Goal: Find specific page/section: Find specific page/section

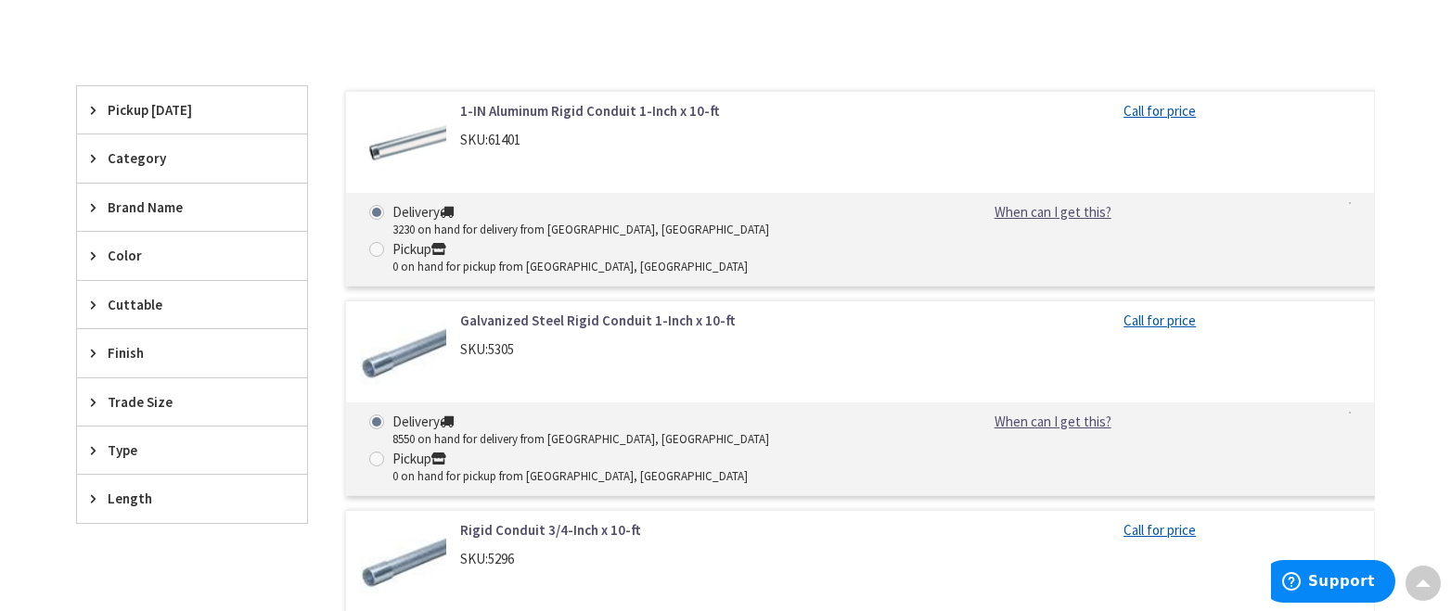
scroll to position [557, 0]
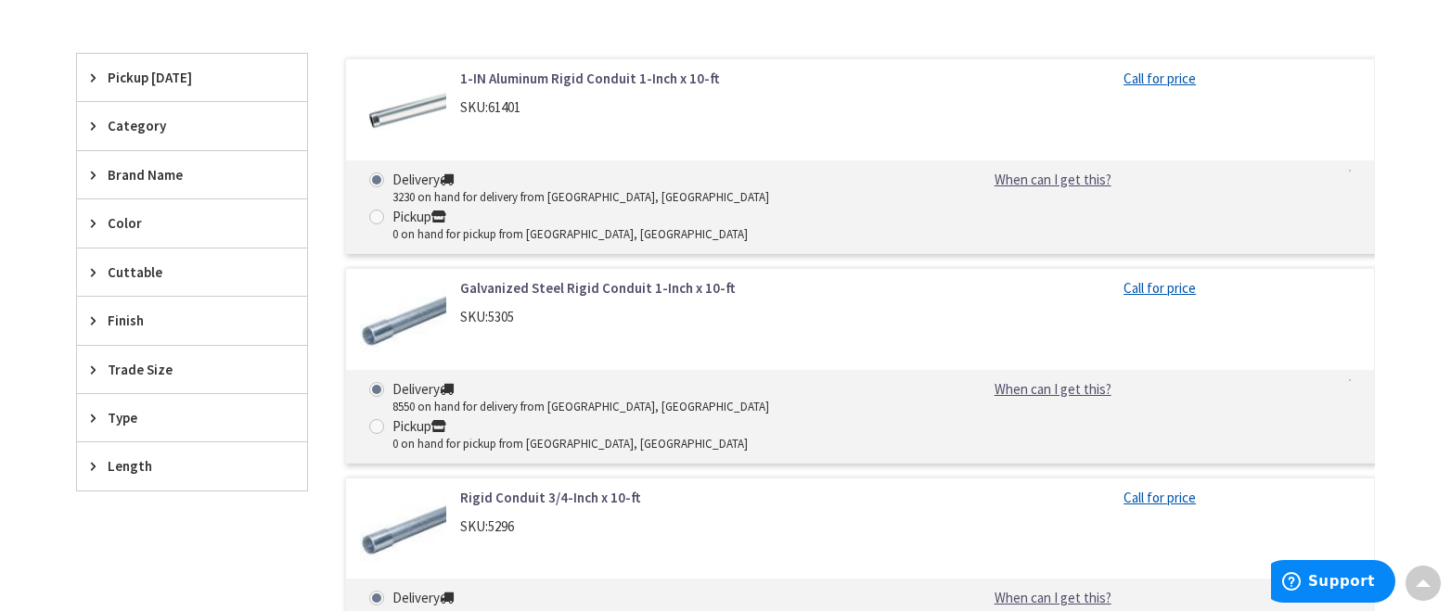
click at [182, 419] on span "Type" at bounding box center [183, 417] width 151 height 19
click at [128, 488] on span "Raintight" at bounding box center [192, 486] width 230 height 32
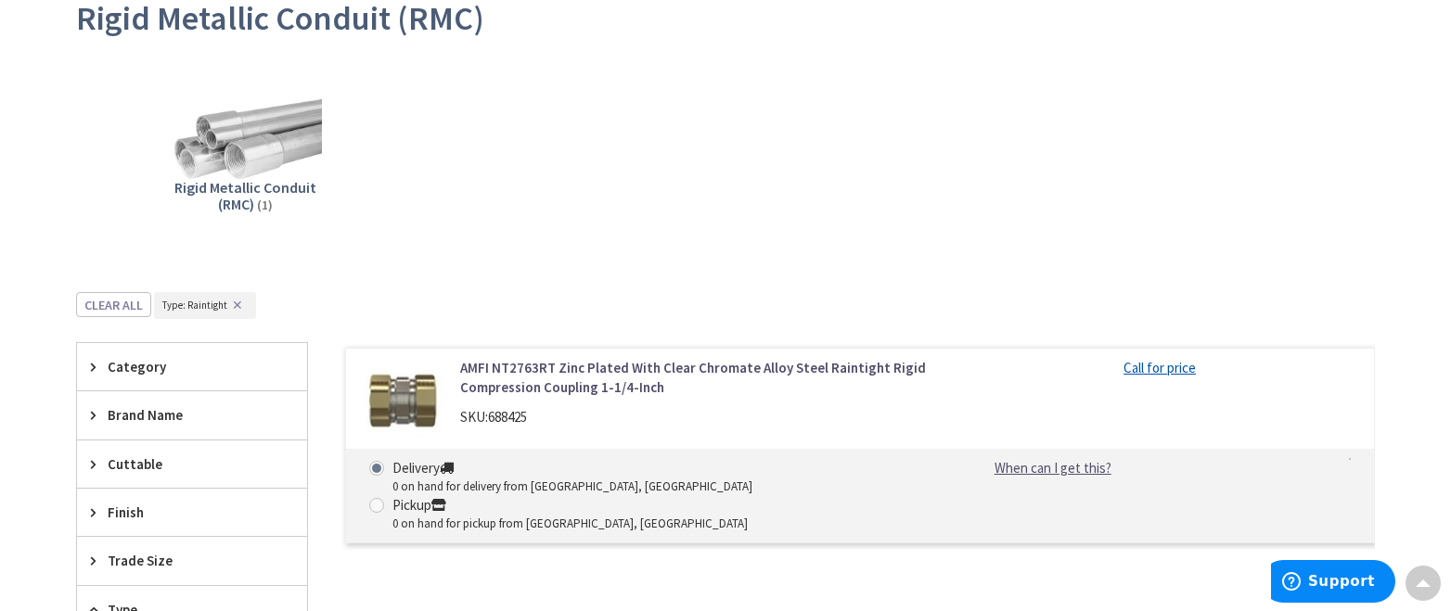
scroll to position [278, 0]
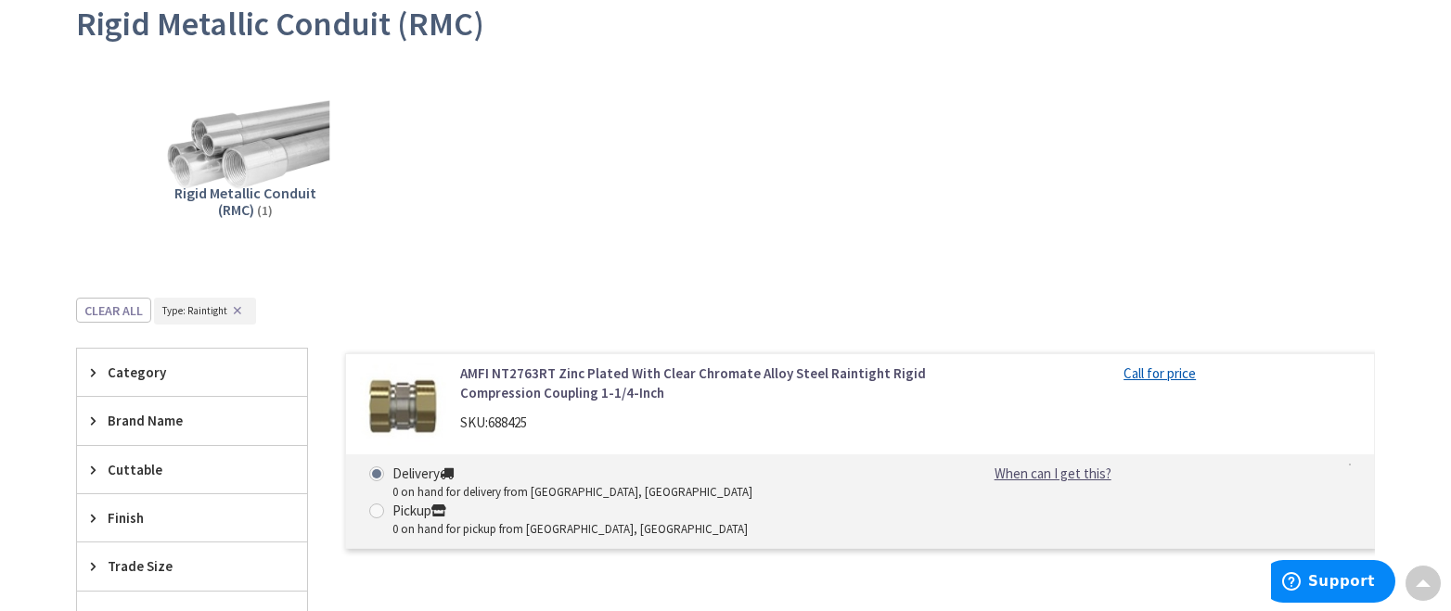
click at [286, 158] on img at bounding box center [245, 146] width 168 height 168
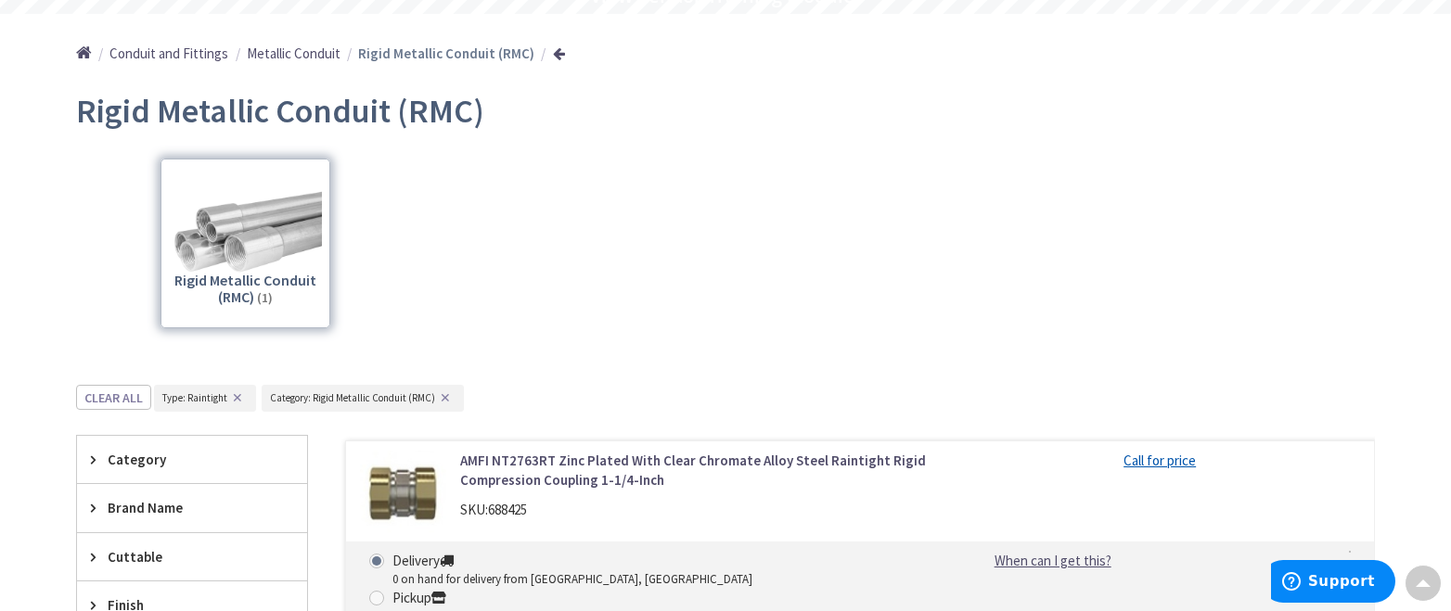
scroll to position [112, 0]
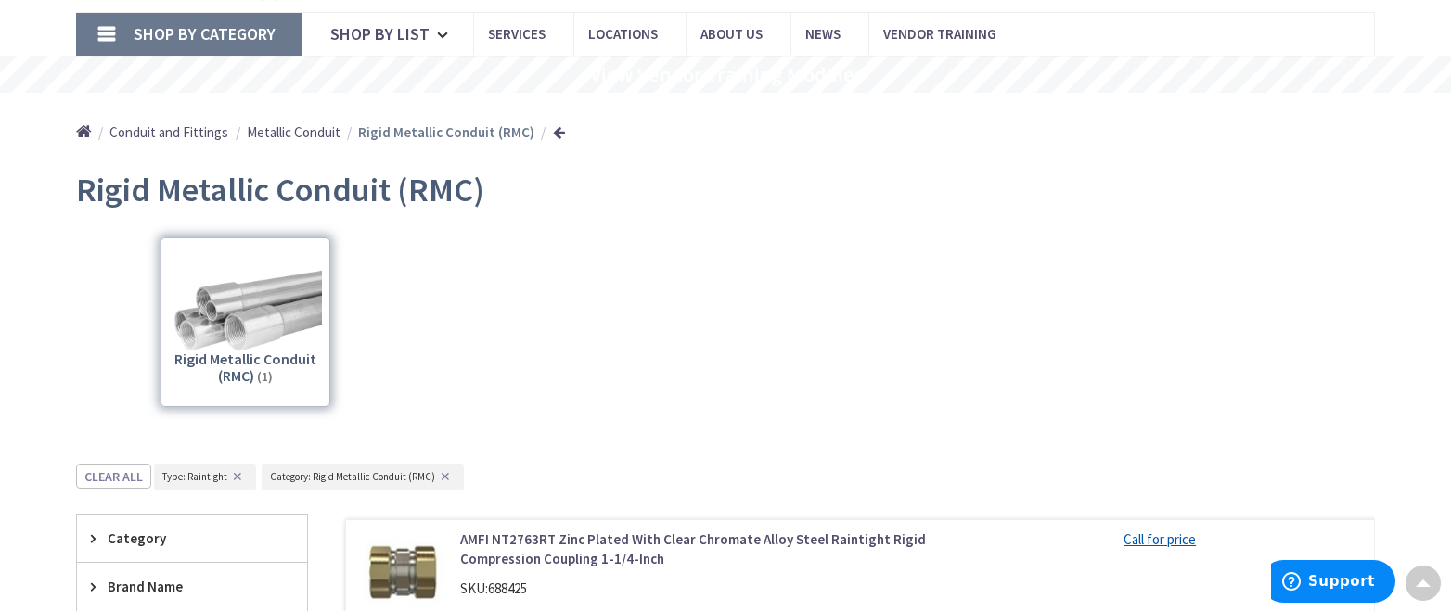
click at [208, 132] on span "Conduit and Fittings" at bounding box center [168, 132] width 119 height 18
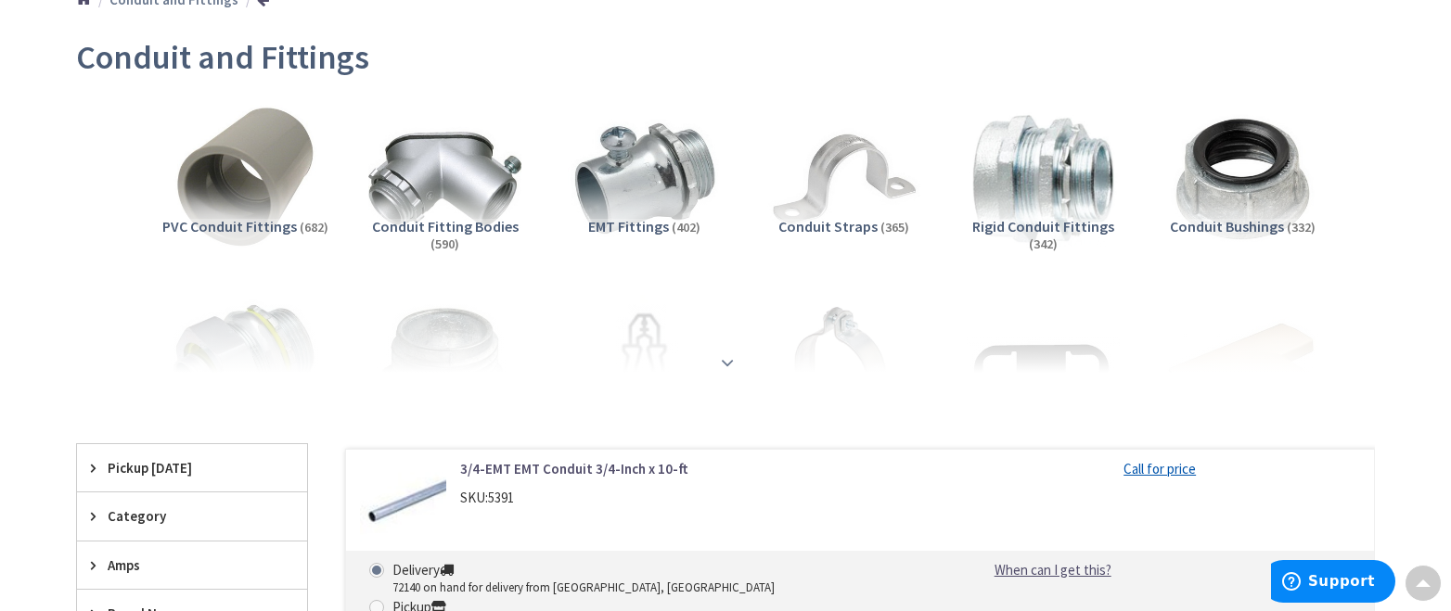
scroll to position [278, 0]
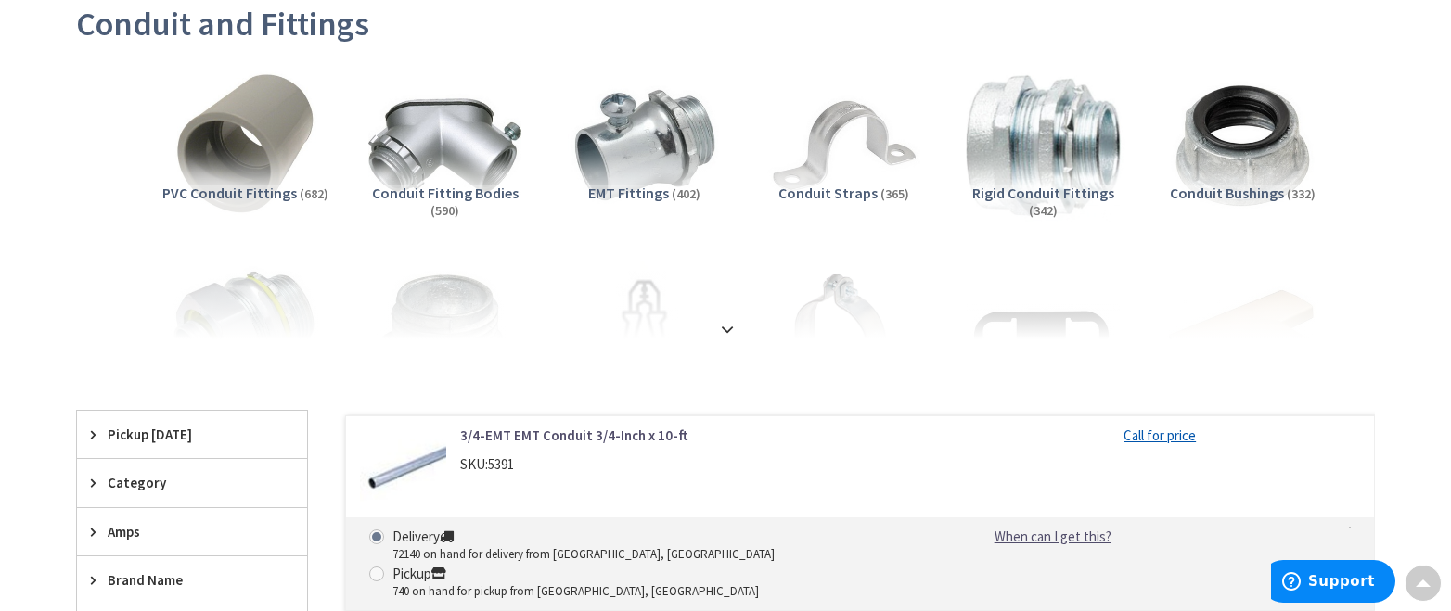
click at [1081, 101] on img at bounding box center [1043, 146] width 168 height 168
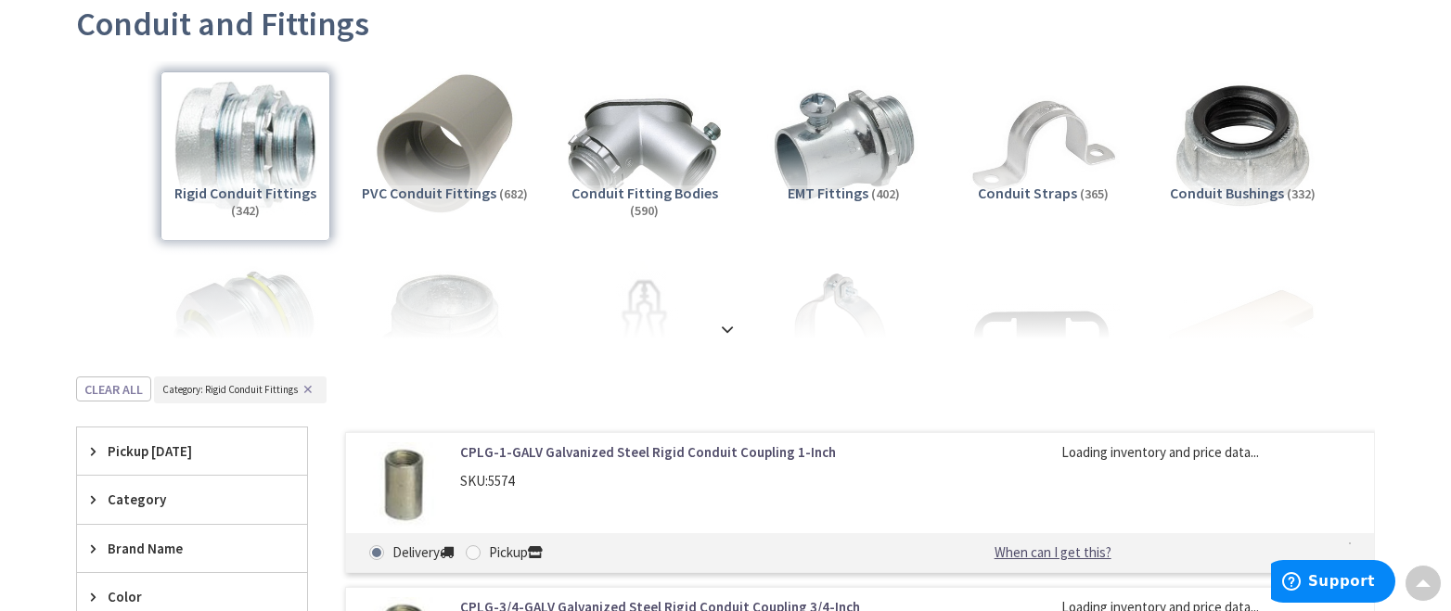
scroll to position [655, 0]
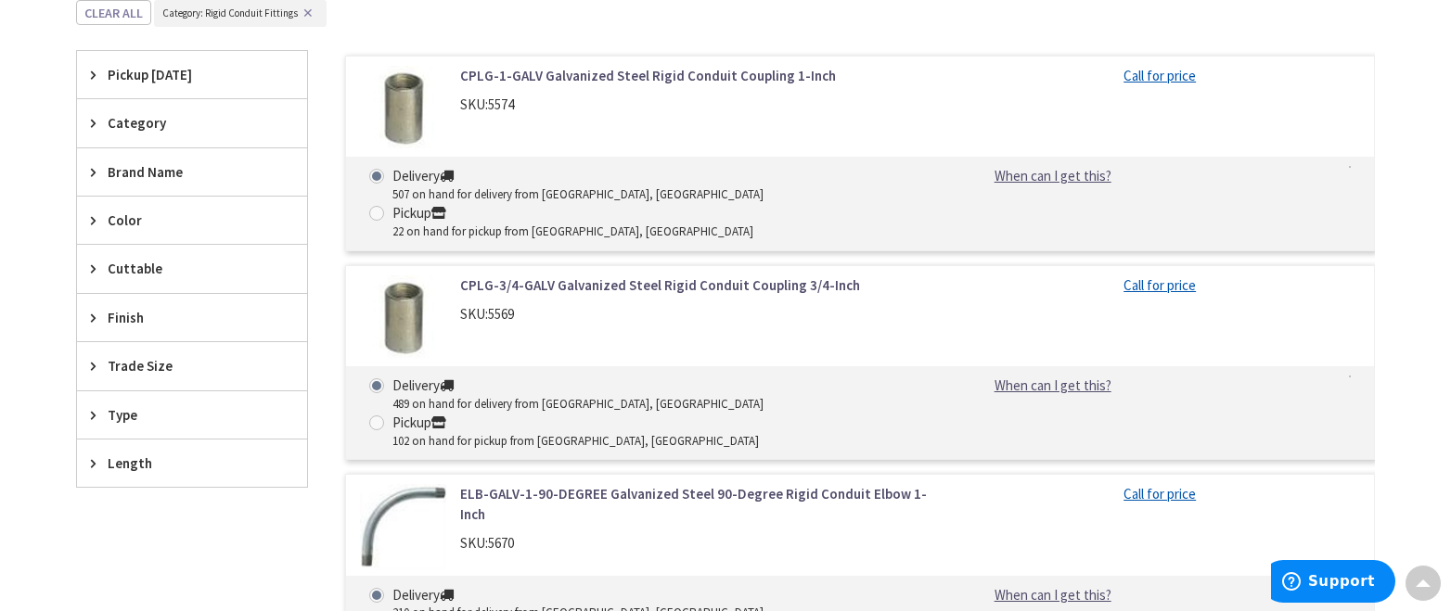
click at [207, 415] on span "Type" at bounding box center [183, 414] width 151 height 19
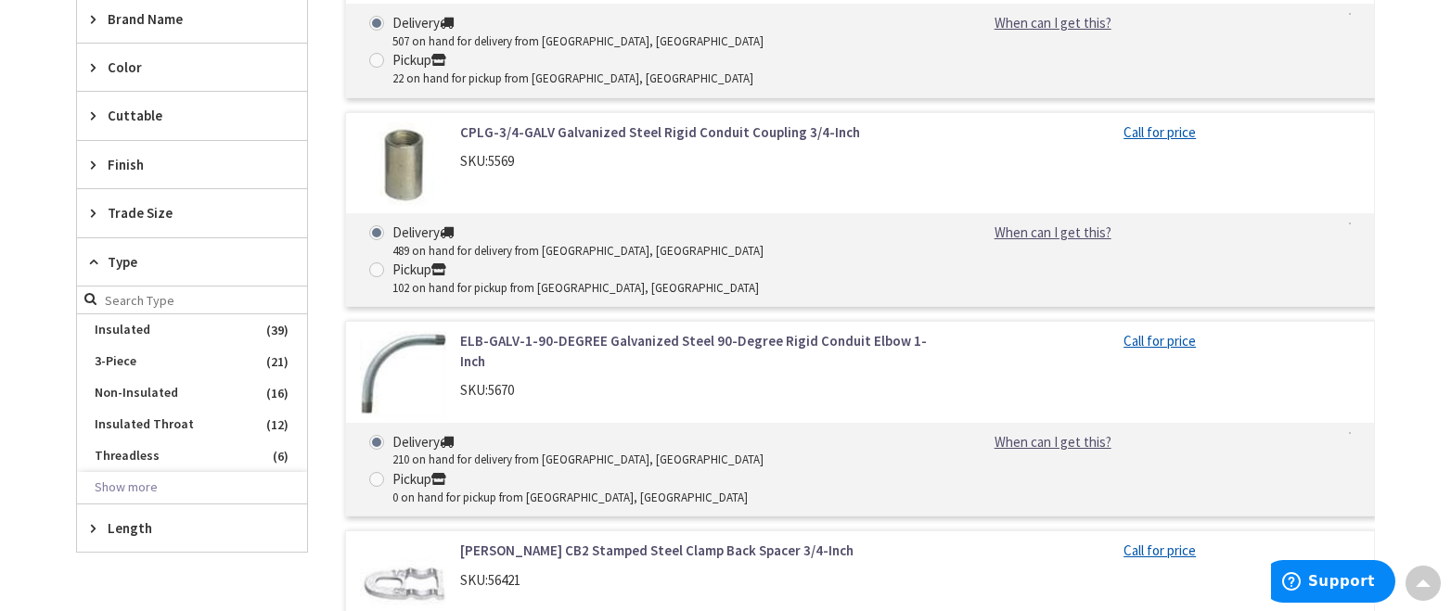
scroll to position [841, 0]
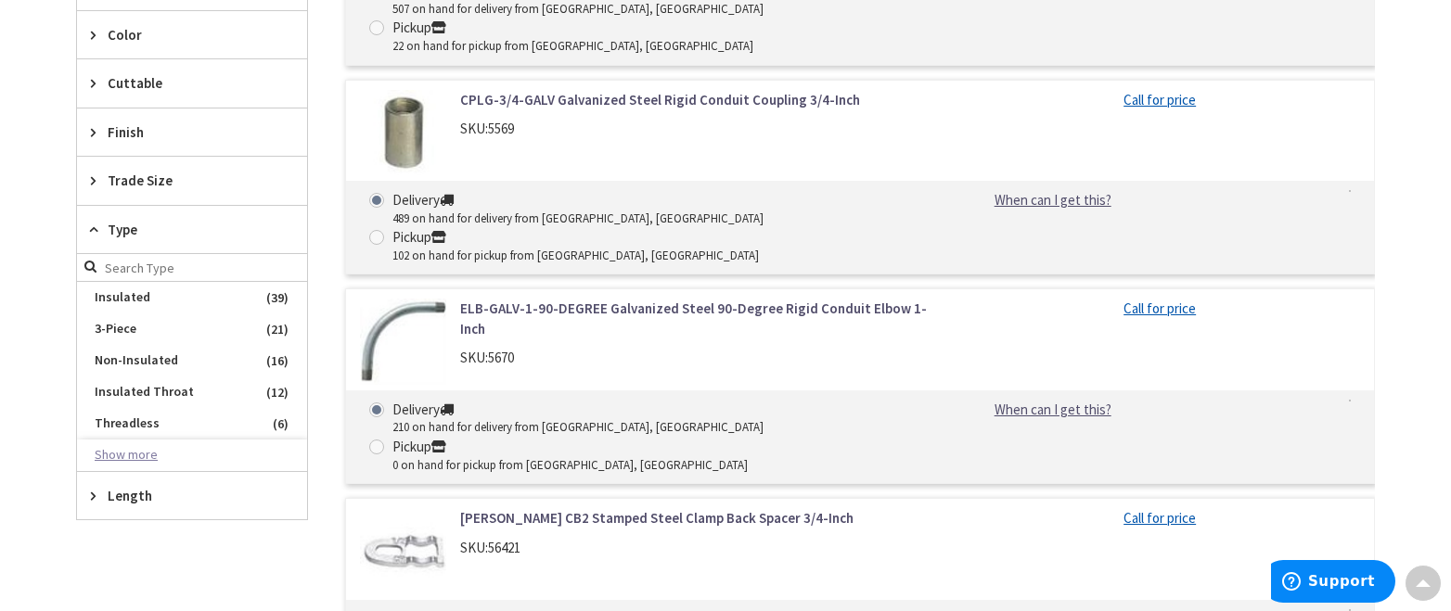
click at [136, 451] on button "Show more" at bounding box center [192, 456] width 230 height 32
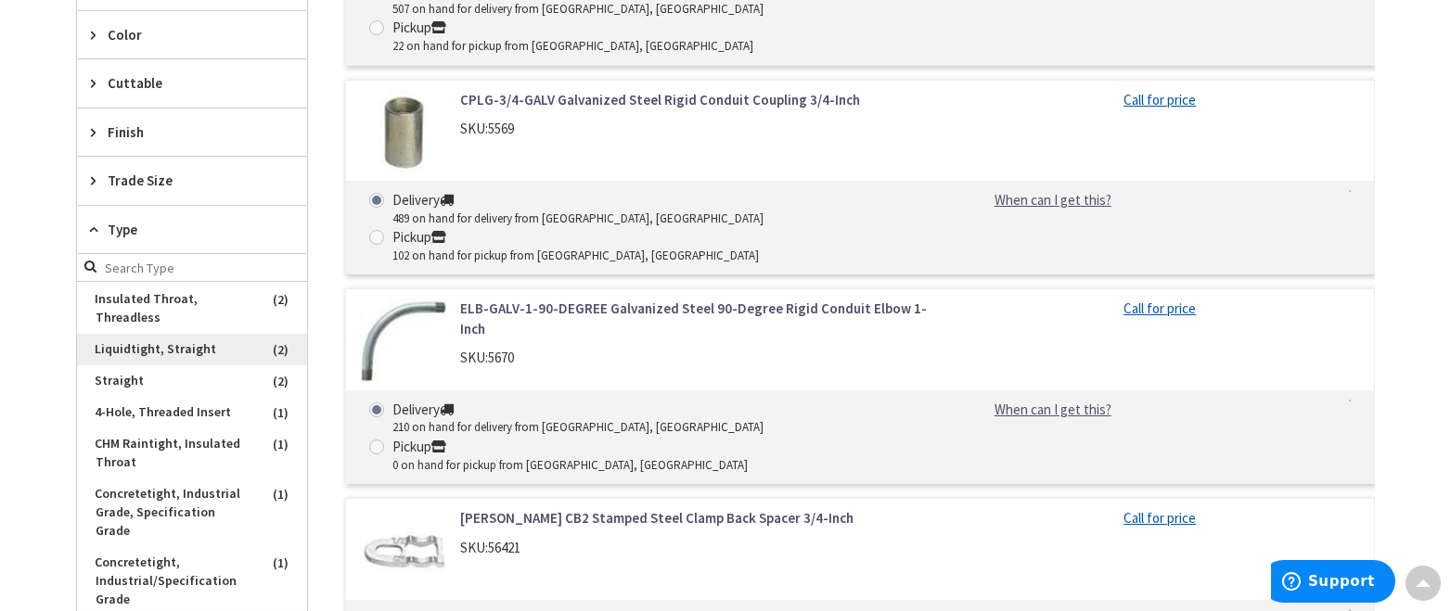
click at [191, 355] on span "Liquidtight, Straight" at bounding box center [192, 350] width 230 height 32
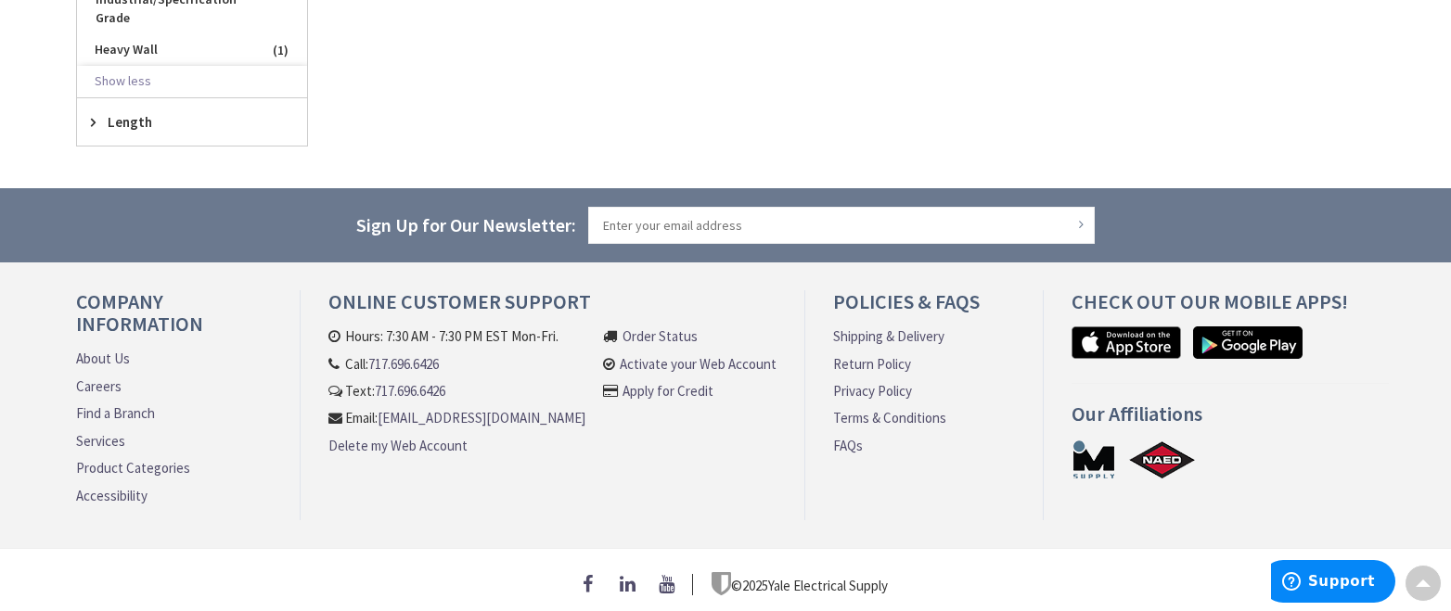
scroll to position [1176, 0]
